Goal: Information Seeking & Learning: Learn about a topic

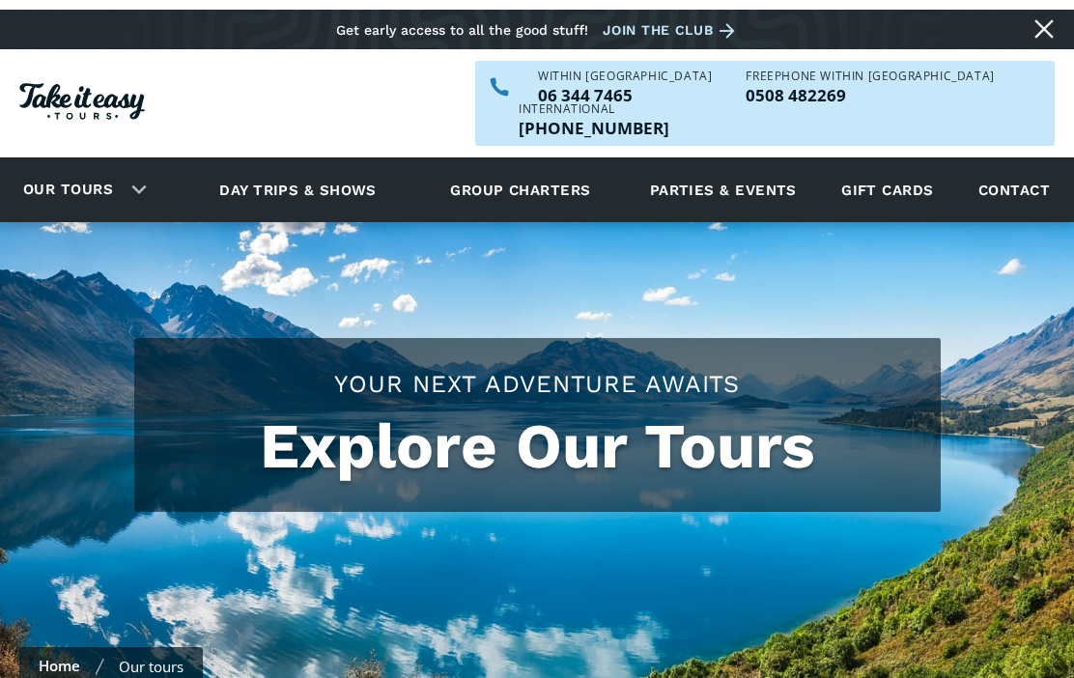
click at [307, 154] on link "Day trips & shows" at bounding box center [298, 180] width 206 height 53
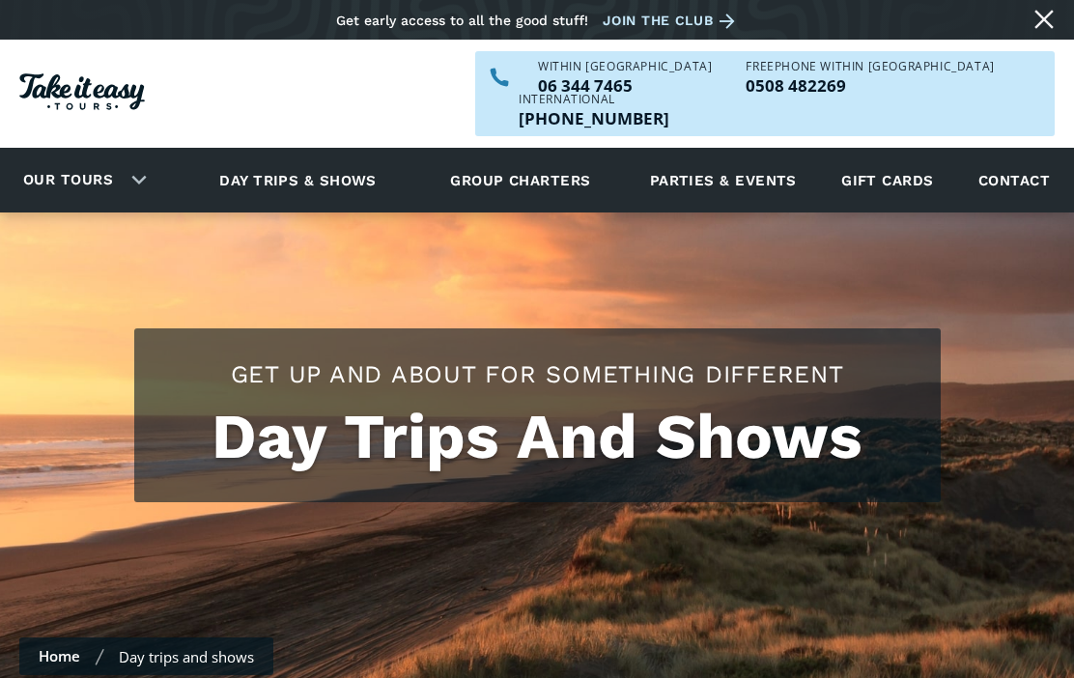
click at [137, 154] on div "Our tours" at bounding box center [80, 180] width 161 height 53
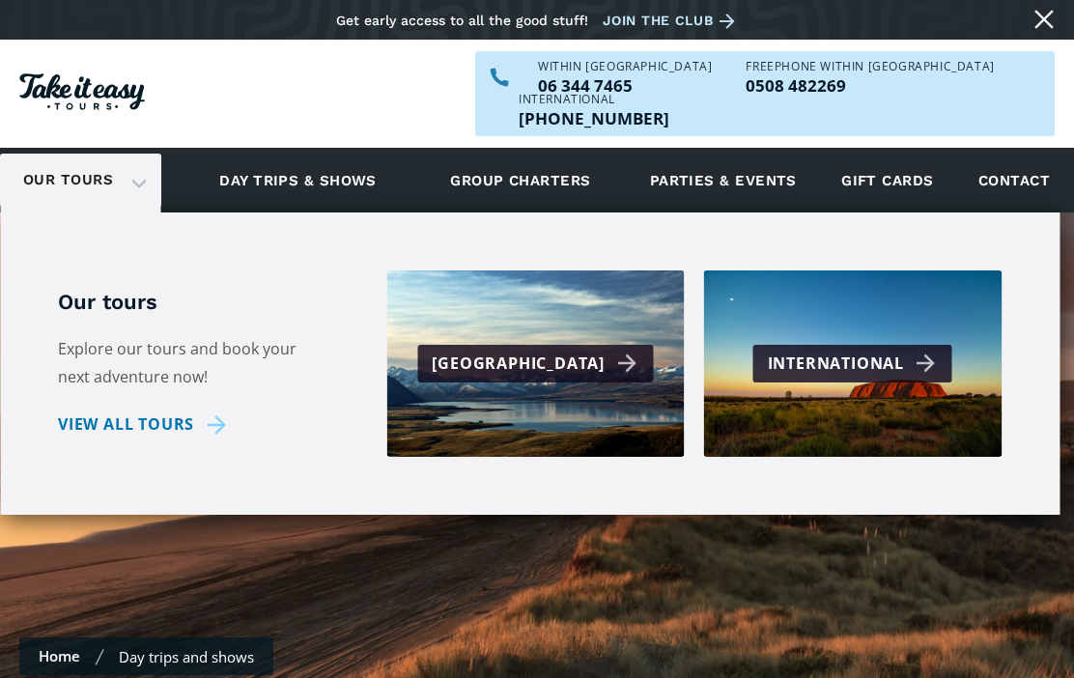
click at [626, 364] on div "[GEOGRAPHIC_DATA]" at bounding box center [535, 363] width 298 height 186
click at [752, 155] on link "Parties & events" at bounding box center [723, 180] width 166 height 53
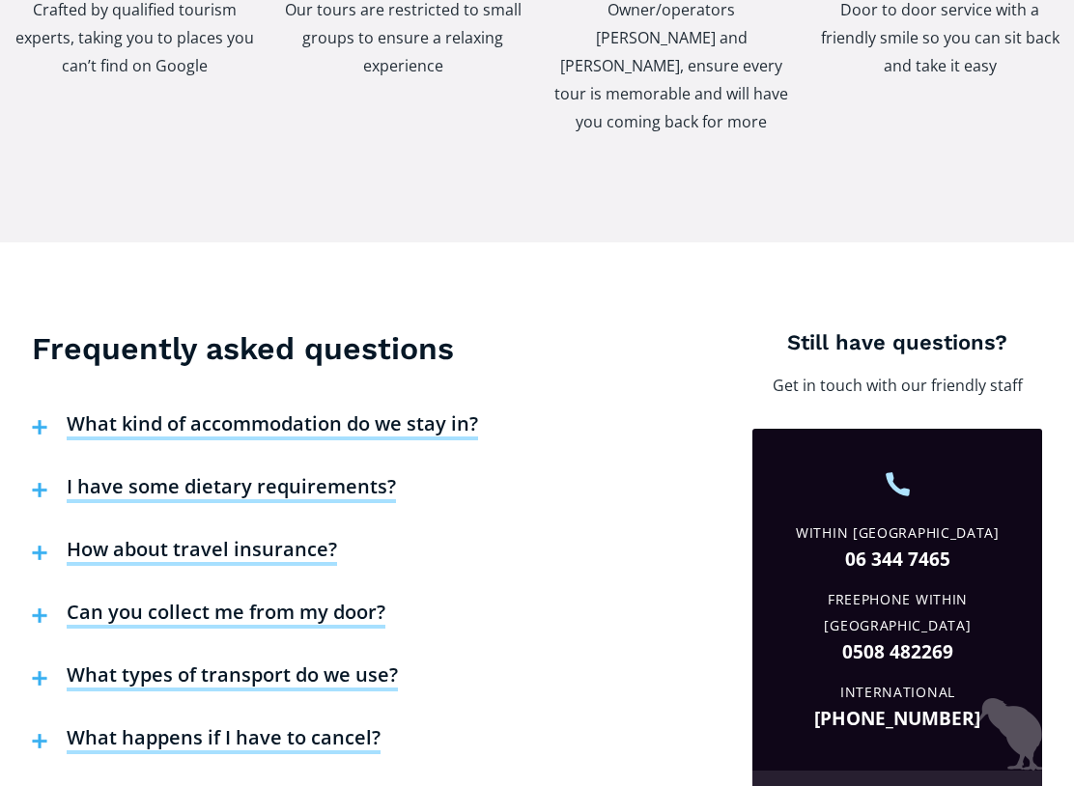
scroll to position [6072, 0]
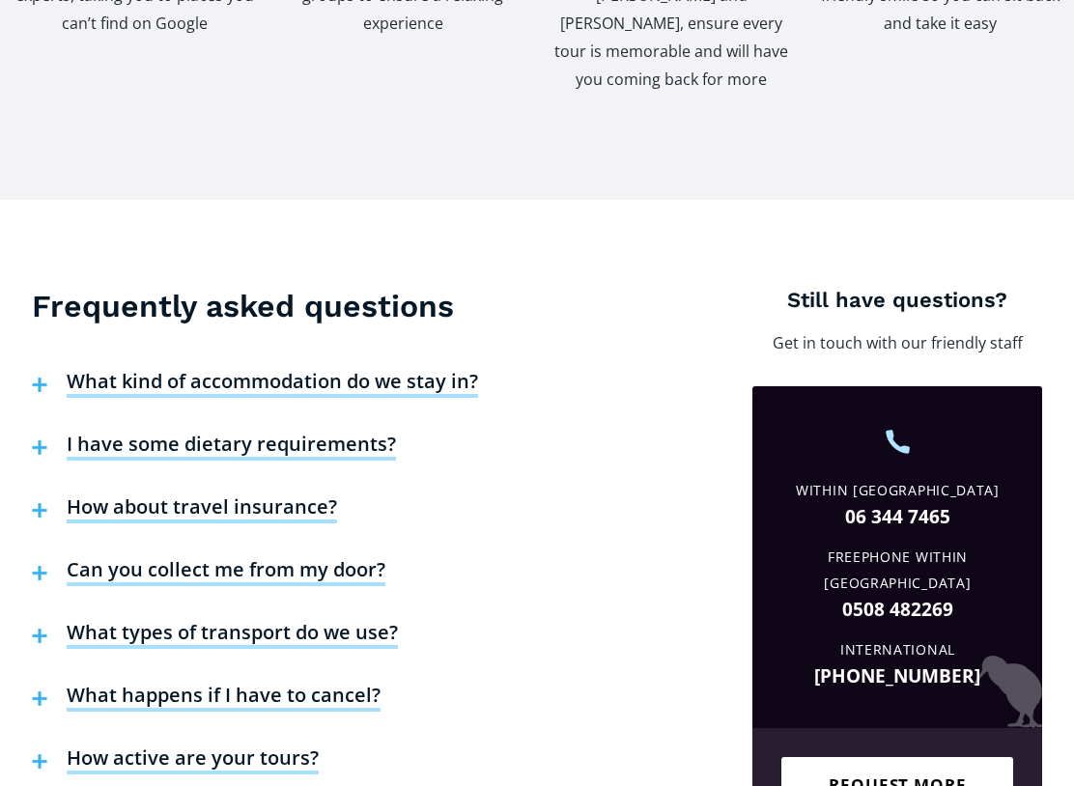
click at [315, 558] on h4 "Can you collect me from my door?" at bounding box center [226, 572] width 319 height 29
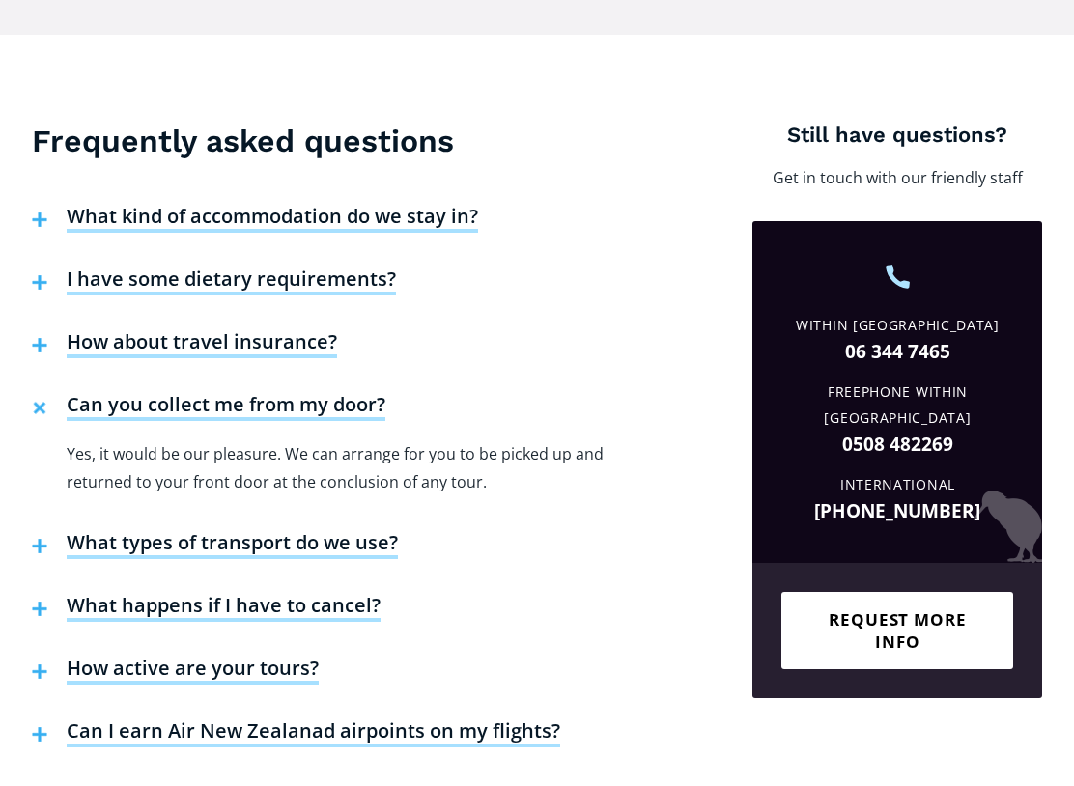
scroll to position [6236, 0]
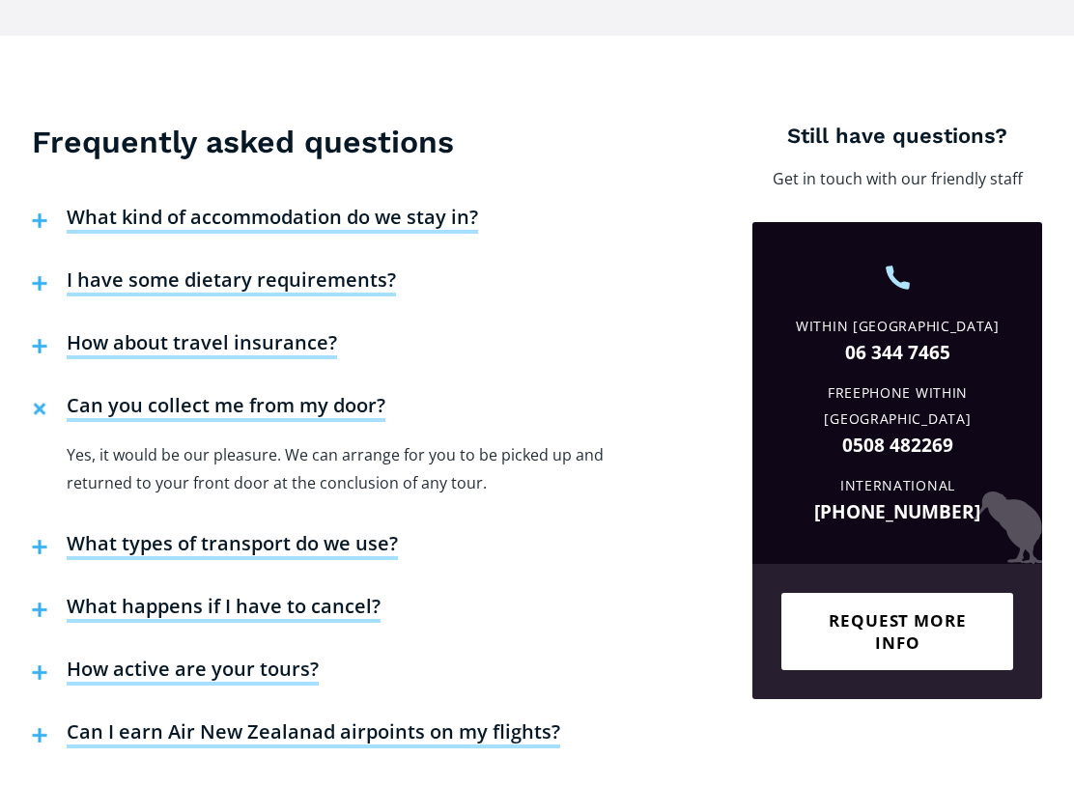
click at [270, 658] on h4 "How active are your tours?" at bounding box center [193, 672] width 252 height 29
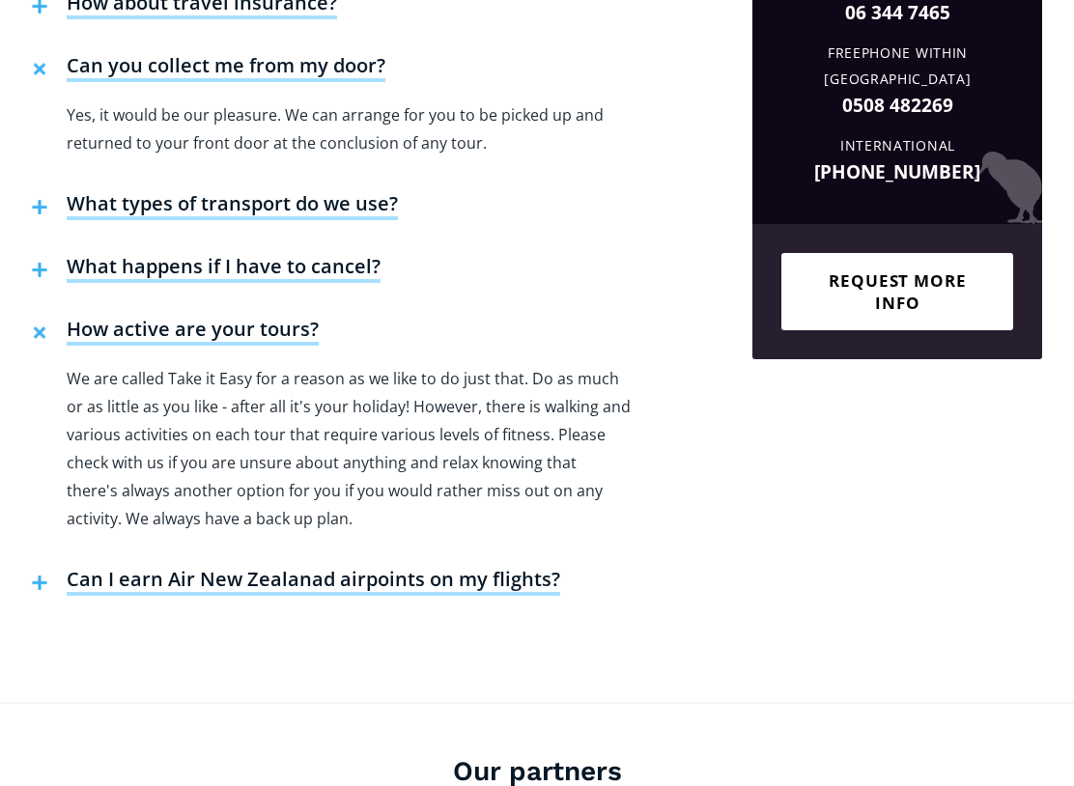
scroll to position [6577, 0]
click at [470, 567] on h4 "Can I earn Air New Zealanad airpoints on my flights?" at bounding box center [314, 581] width 494 height 29
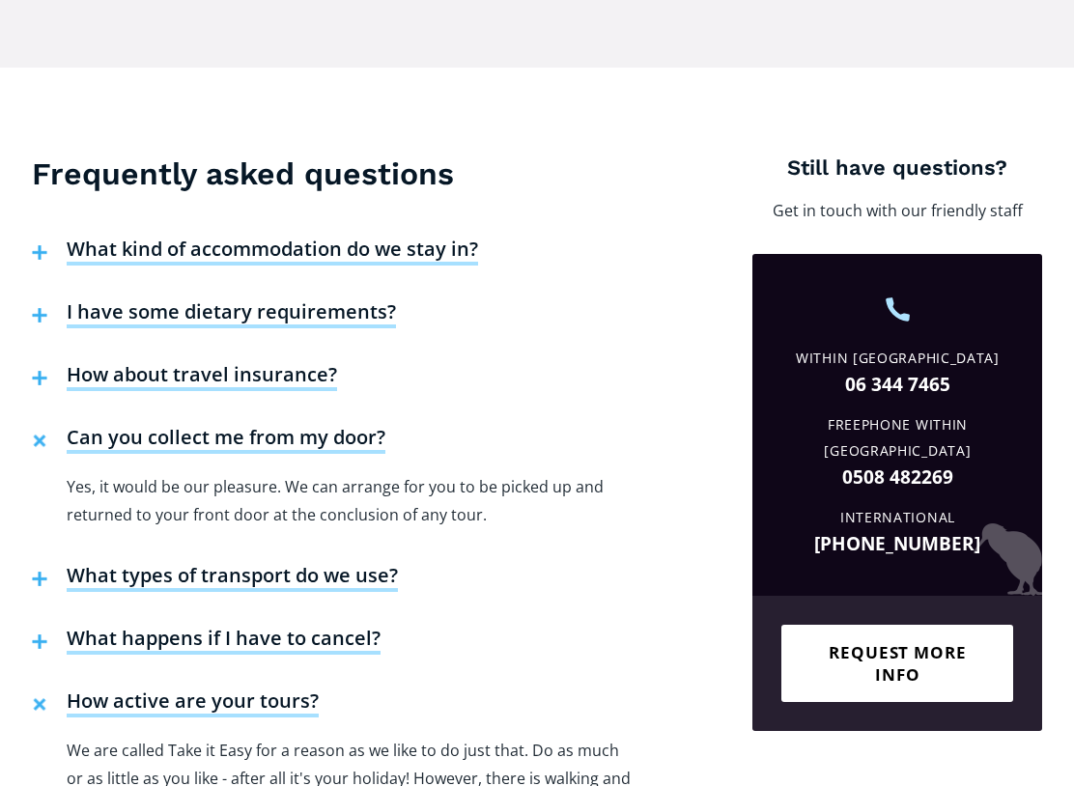
click at [367, 564] on h4 "What types of transport do we use?" at bounding box center [232, 578] width 331 height 29
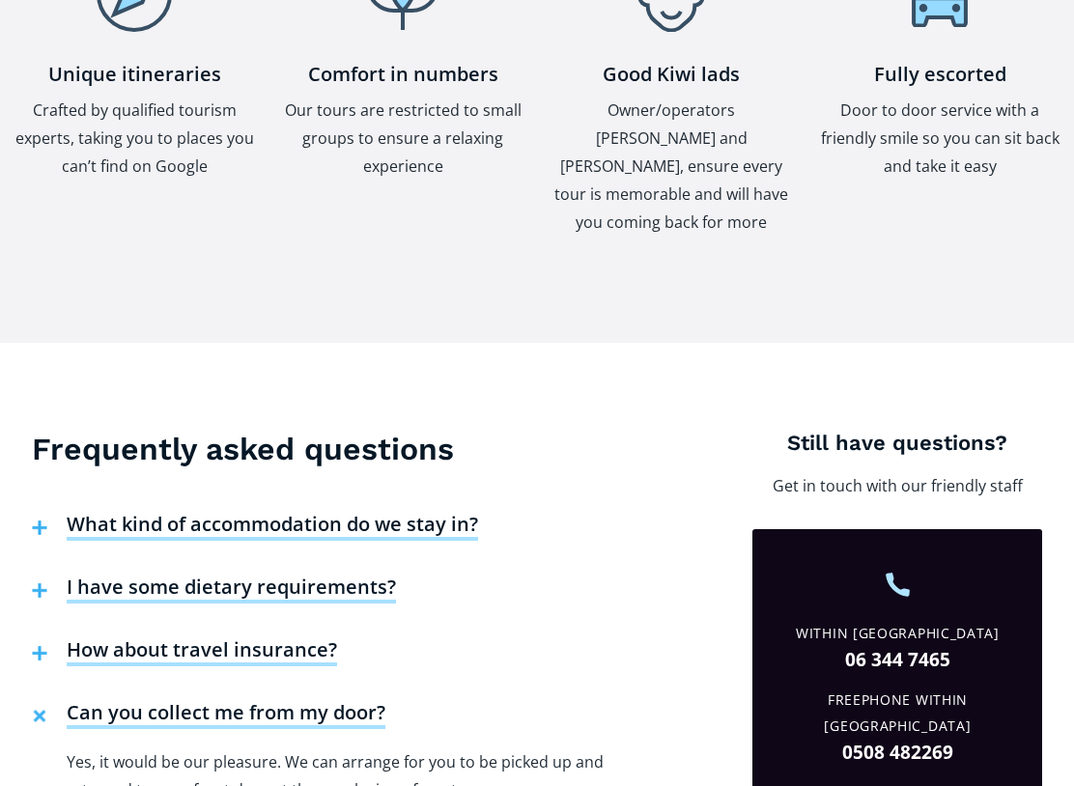
scroll to position [5932, 0]
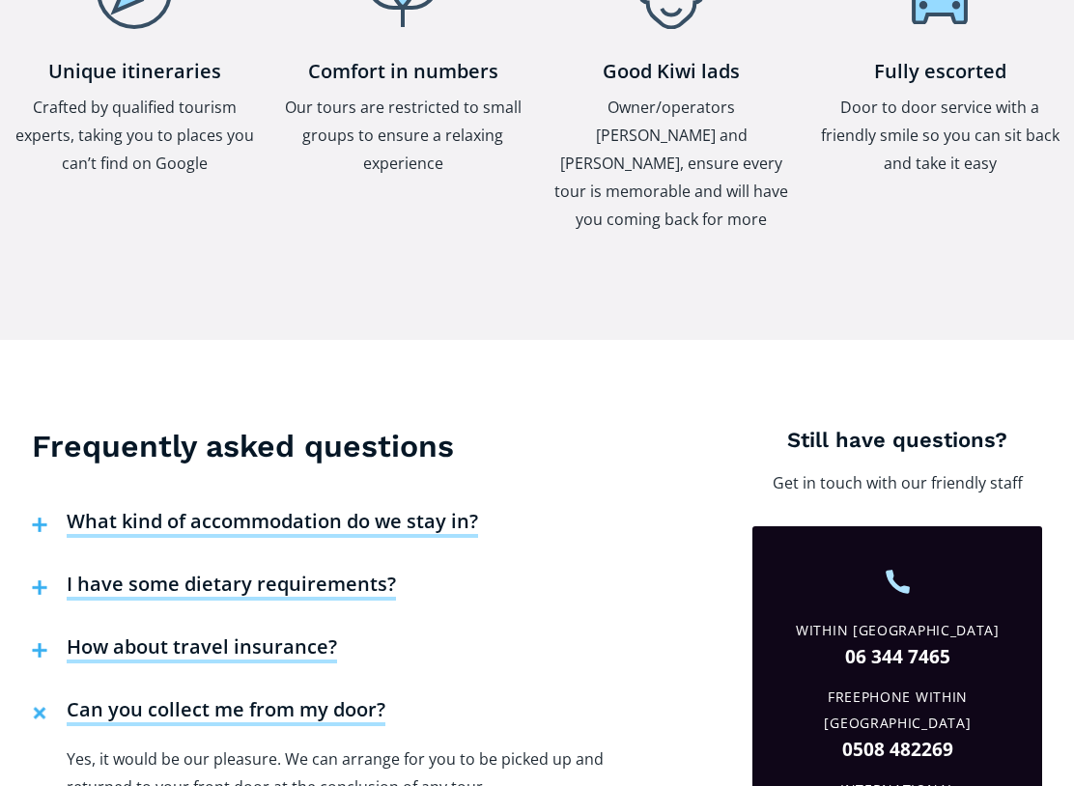
click at [369, 573] on h4 "I have some dietary requirements?" at bounding box center [231, 587] width 329 height 29
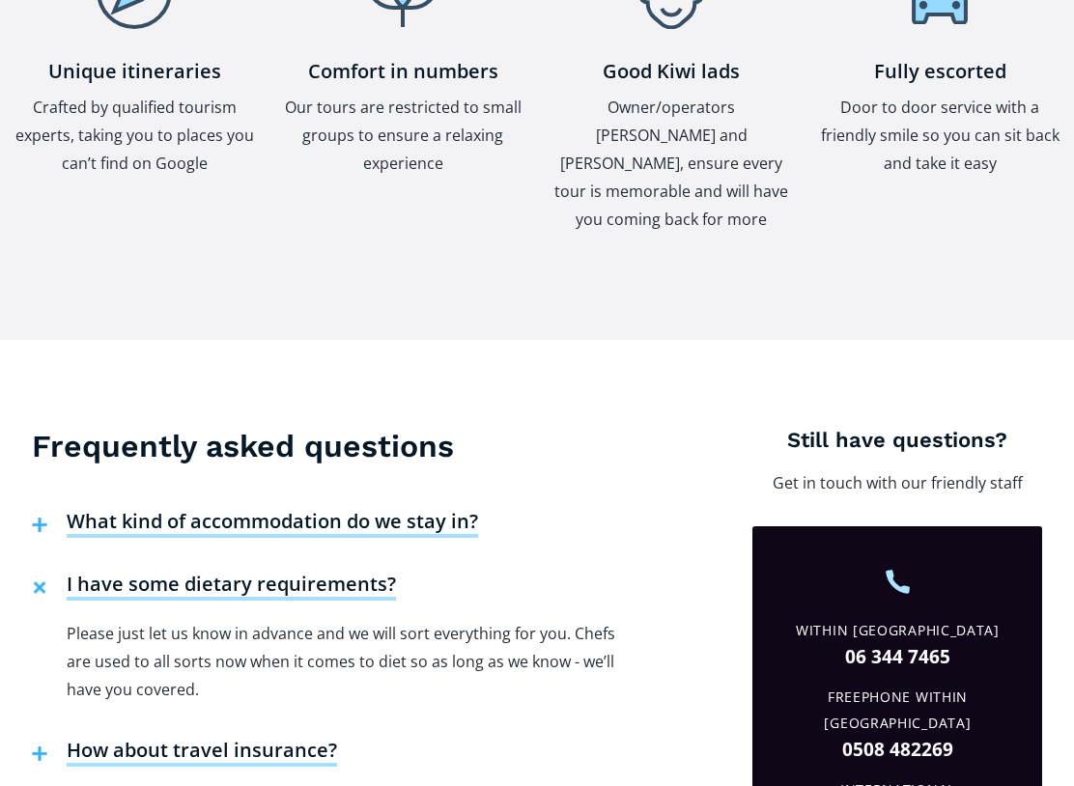
click at [392, 509] on h4 "What kind of accommodation do we stay in?" at bounding box center [272, 523] width 411 height 29
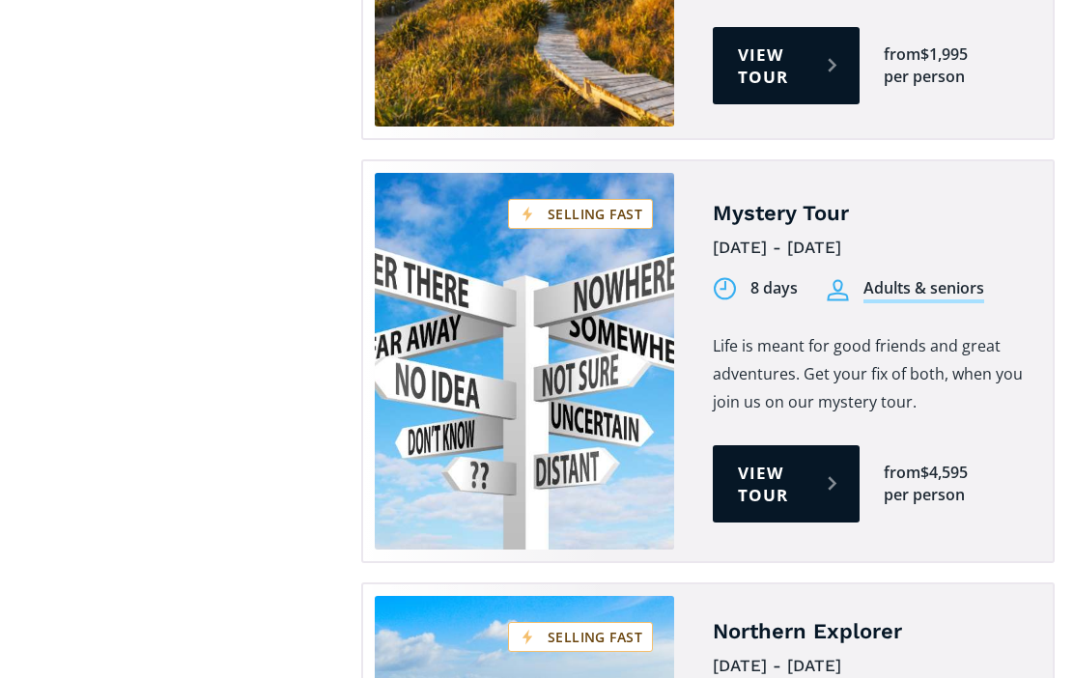
scroll to position [4249, 0]
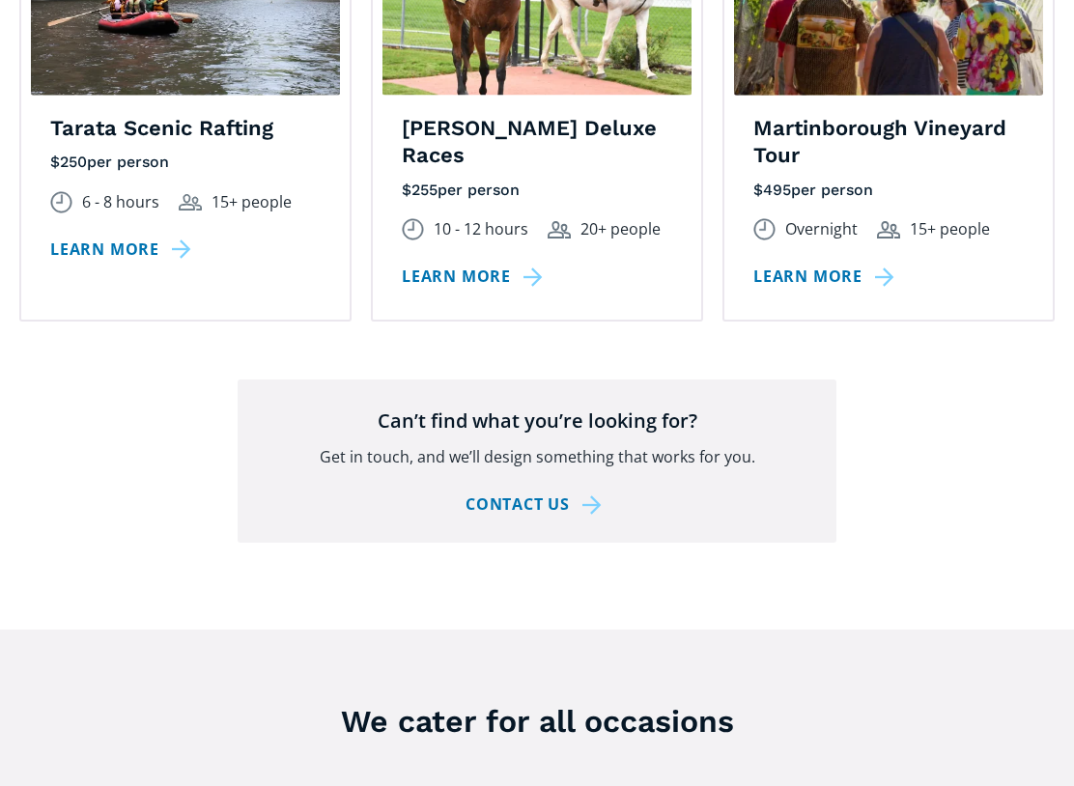
scroll to position [3316, 0]
